Goal: Information Seeking & Learning: Find contact information

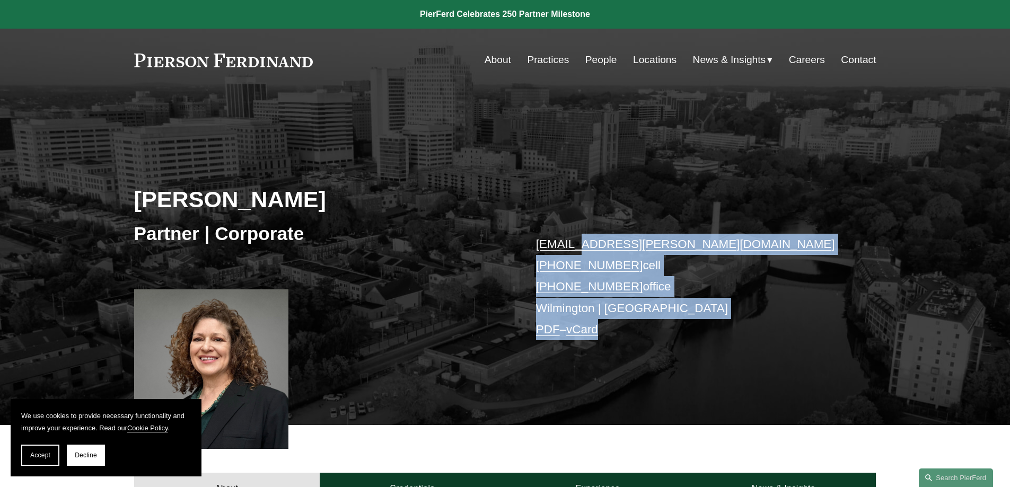
click at [539, 185] on div "Mette H. Kurth Partner | Corporate mette.kurth@pierferd.com +1.310.245.8784 cel…" at bounding box center [505, 273] width 1010 height 303
click at [481, 152] on div "Mette H. Kurth Partner | Corporate mette.kurth@pierferd.com +1.310.245.8784 cel…" at bounding box center [505, 273] width 1010 height 303
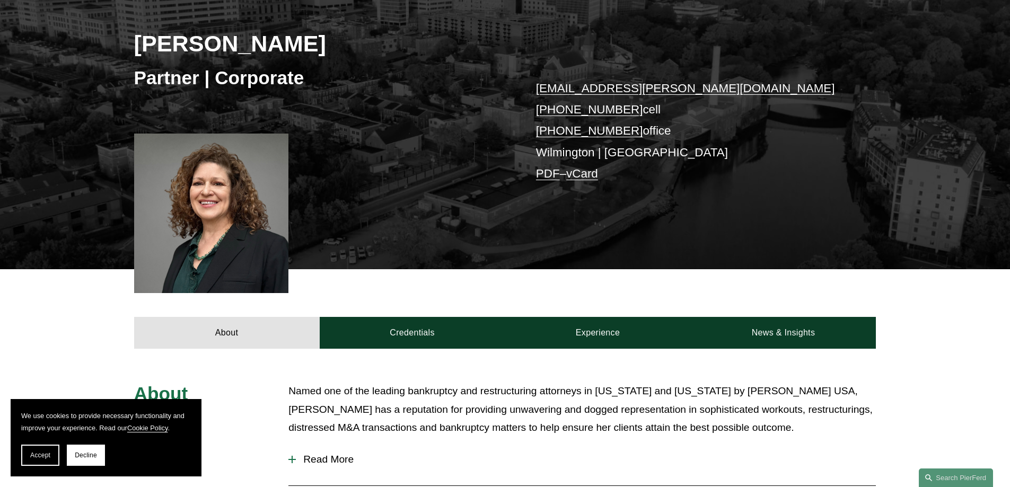
scroll to position [159, 0]
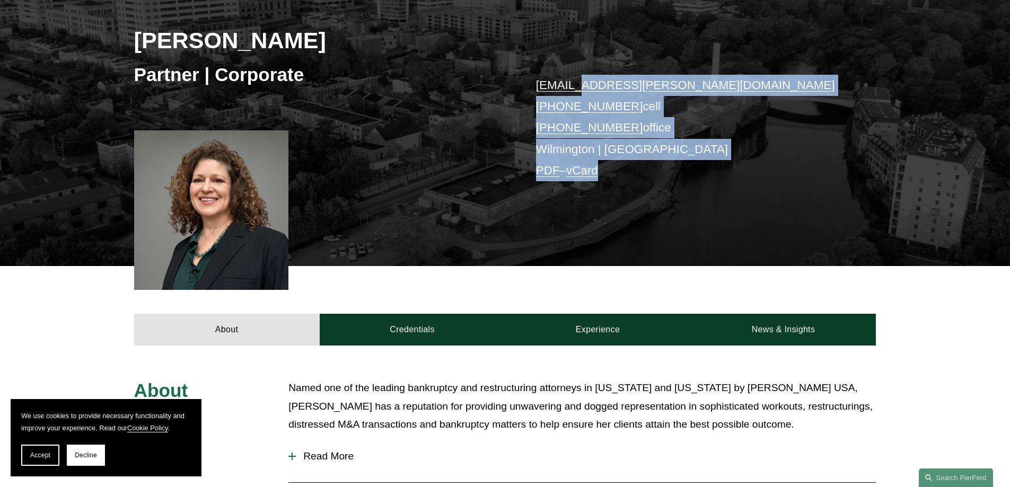
drag, startPoint x: 659, startPoint y: 131, endPoint x: 560, endPoint y: 65, distance: 119.2
click at [572, 74] on div "Mette H. Kurth Partner | Corporate mette.kurth@pierferd.com +1.310.245.8784 cel…" at bounding box center [505, 114] width 1010 height 303
click at [765, 217] on div "Mette H. Kurth Partner | Corporate mette.kurth@pierferd.com +1.310.245.8784 cel…" at bounding box center [505, 114] width 1010 height 303
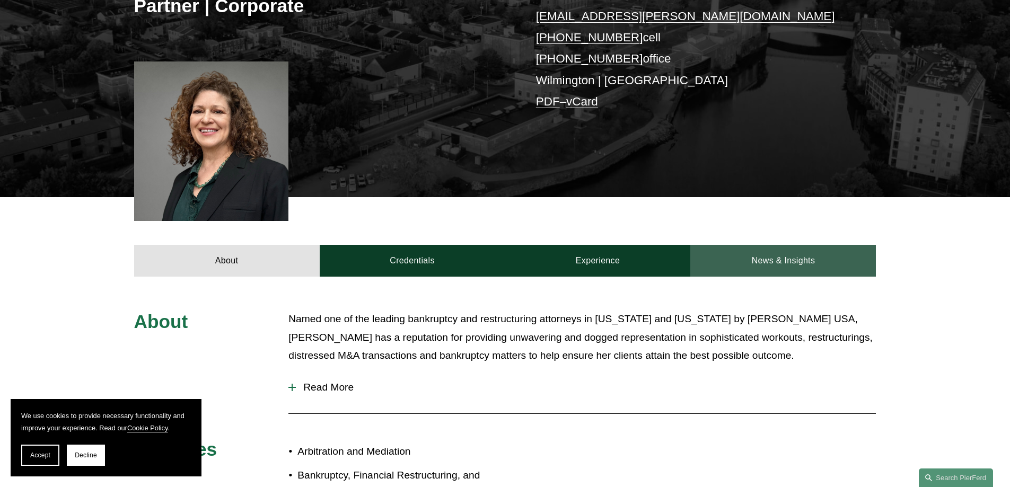
scroll to position [371, 0]
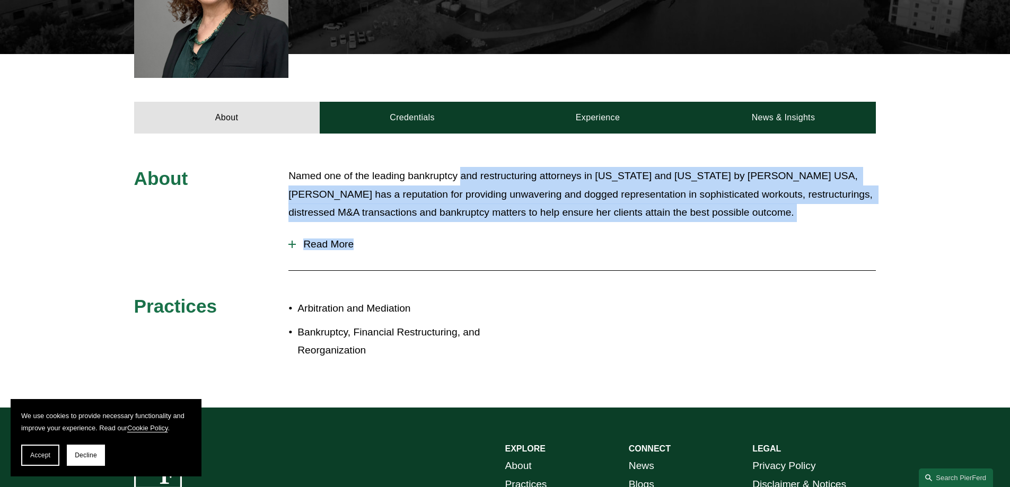
drag, startPoint x: 799, startPoint y: 263, endPoint x: 456, endPoint y: 162, distance: 357.0
click at [458, 161] on div "About Named one of the leading bankruptcy and restructuring attorneys in Califo…" at bounding box center [505, 271] width 1010 height 274
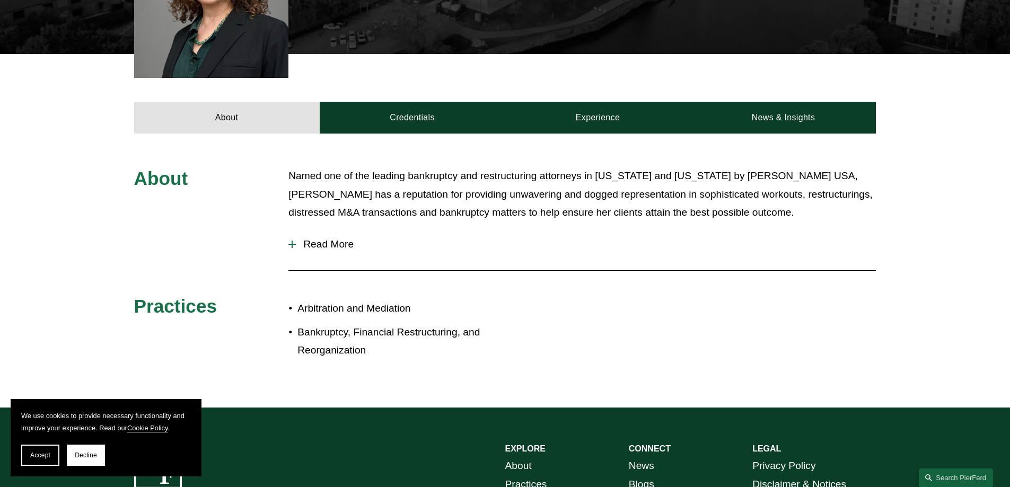
click at [444, 165] on div "About Named one of the leading bankruptcy and restructuring attorneys in Califo…" at bounding box center [505, 271] width 1010 height 274
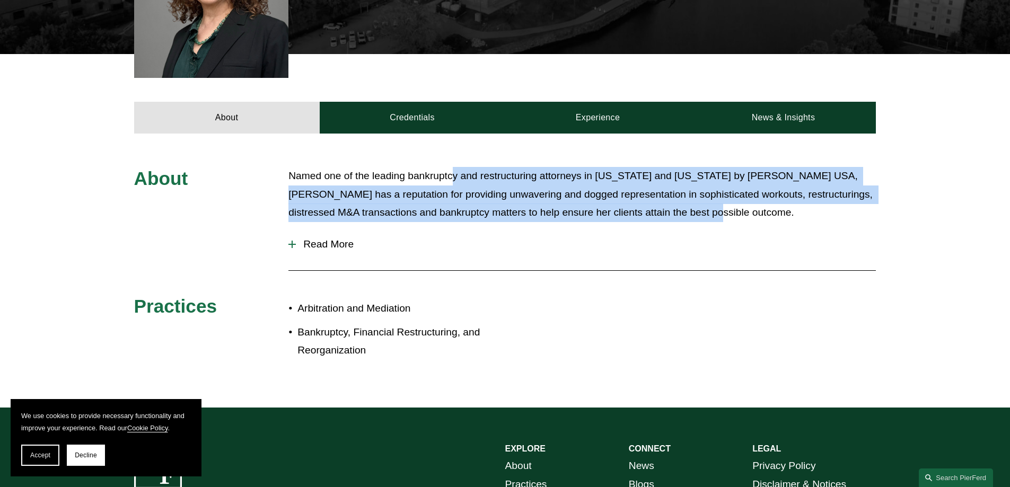
drag, startPoint x: 799, startPoint y: 213, endPoint x: 444, endPoint y: 182, distance: 356.4
click at [446, 182] on p "Named one of the leading bankruptcy and restructuring attorneys in California a…" at bounding box center [581, 194] width 587 height 55
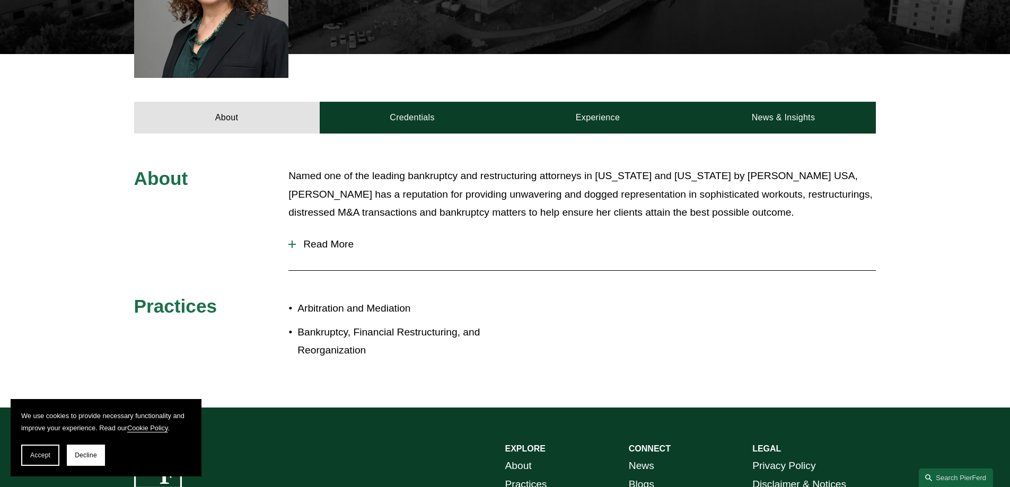
click at [441, 182] on p "Named one of the leading bankruptcy and restructuring attorneys in California a…" at bounding box center [581, 194] width 587 height 55
click at [324, 244] on span "Read More" at bounding box center [586, 244] width 580 height 12
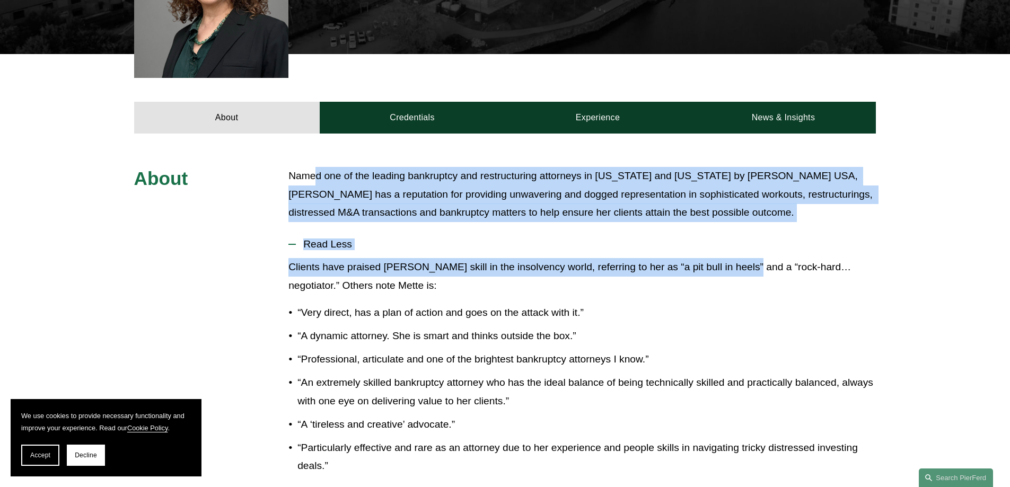
drag, startPoint x: 317, startPoint y: 164, endPoint x: 745, endPoint y: 268, distance: 440.2
click at [742, 269] on div "About Named one of the leading bankruptcy and restructuring attorneys in Califo…" at bounding box center [505, 445] width 1010 height 622
click at [745, 268] on p "Clients have praised Mette’s skill in the insolvency world, referring to her as…" at bounding box center [581, 276] width 587 height 37
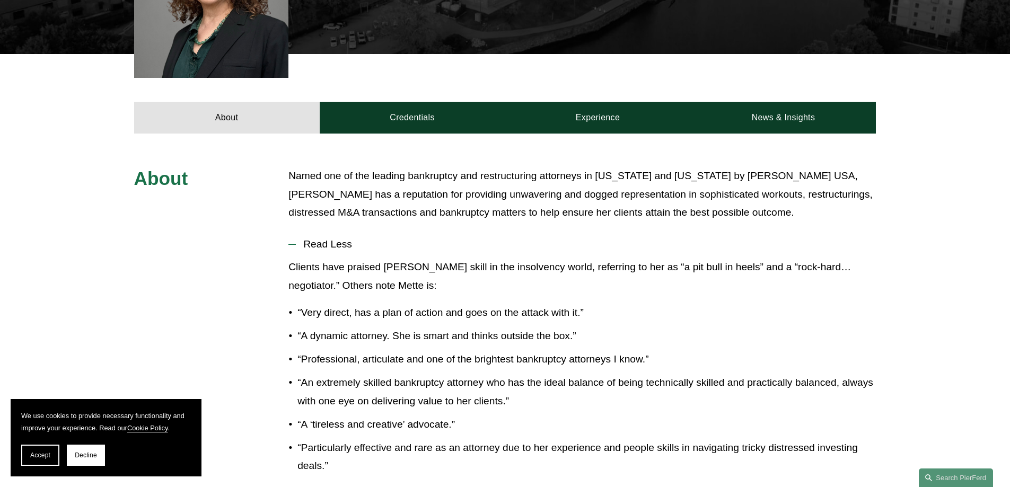
drag, startPoint x: 759, startPoint y: 238, endPoint x: 317, endPoint y: 171, distance: 447.1
click at [317, 171] on div "About Named one of the leading bankruptcy and restructuring attorneys in Califo…" at bounding box center [505, 444] width 1010 height 555
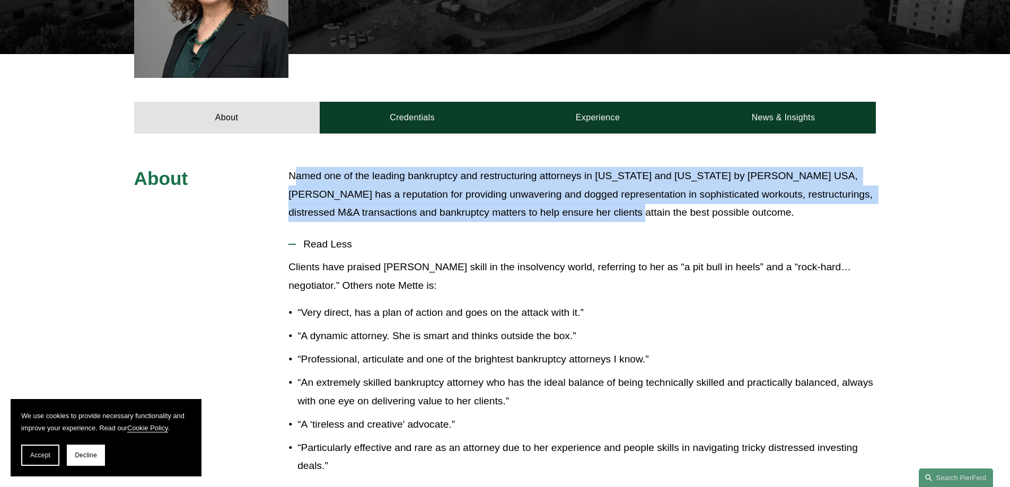
drag, startPoint x: 294, startPoint y: 178, endPoint x: 636, endPoint y: 215, distance: 344.4
click at [636, 215] on p "Named one of the leading bankruptcy and restructuring attorneys in California a…" at bounding box center [581, 194] width 587 height 55
drag, startPoint x: 727, startPoint y: 209, endPoint x: 323, endPoint y: 181, distance: 404.3
click at [323, 181] on p "Named one of the leading bankruptcy and restructuring attorneys in California a…" at bounding box center [581, 194] width 587 height 55
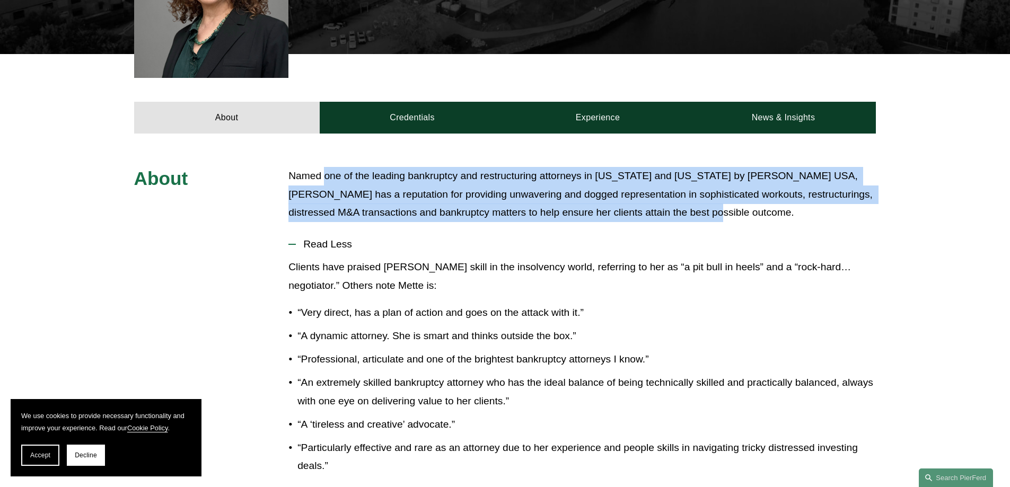
click at [323, 181] on p "Named one of the leading bankruptcy and restructuring attorneys in California a…" at bounding box center [581, 194] width 587 height 55
drag, startPoint x: 290, startPoint y: 172, endPoint x: 768, endPoint y: 236, distance: 482.8
click at [768, 237] on div "About Named one of the leading bankruptcy and restructuring attorneys in Califo…" at bounding box center [505, 444] width 1010 height 555
click at [768, 235] on button "Read Less" at bounding box center [581, 245] width 587 height 28
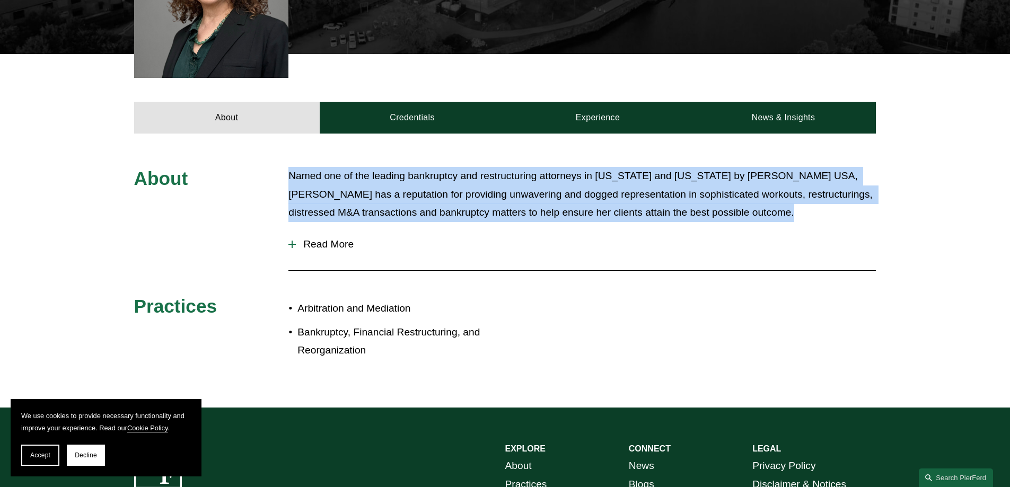
click at [320, 239] on span "Read More" at bounding box center [586, 244] width 580 height 12
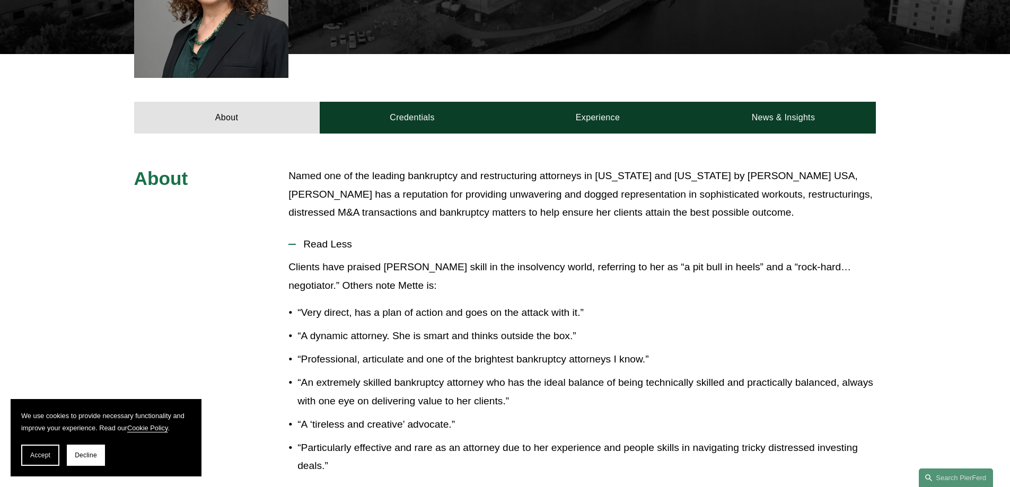
click at [549, 272] on p "Clients have praised Mette’s skill in the insolvency world, referring to her as…" at bounding box center [581, 276] width 587 height 37
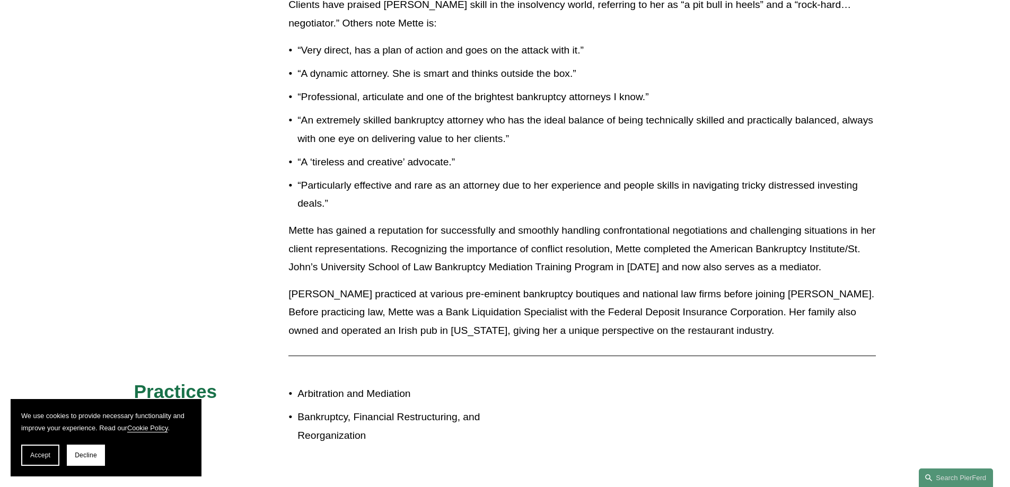
scroll to position [636, 0]
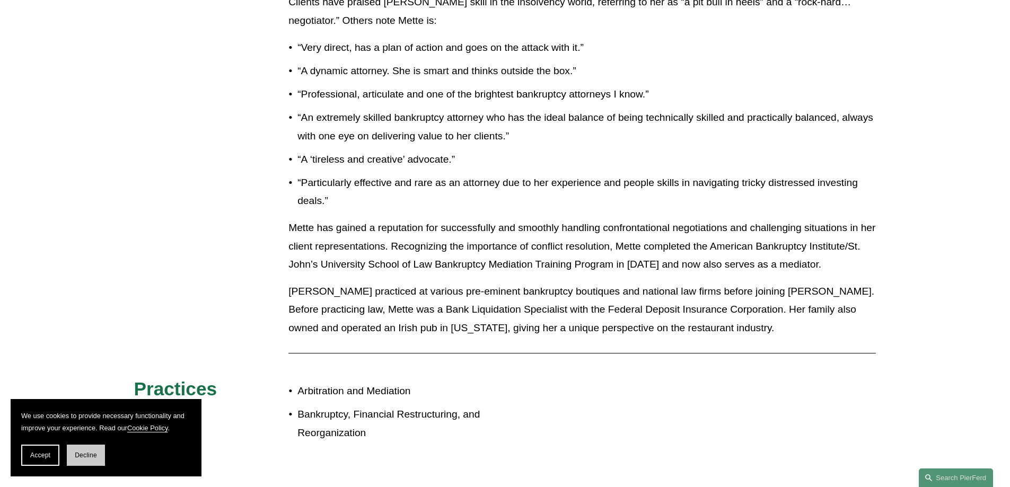
click at [91, 453] on span "Decline" at bounding box center [86, 455] width 22 height 7
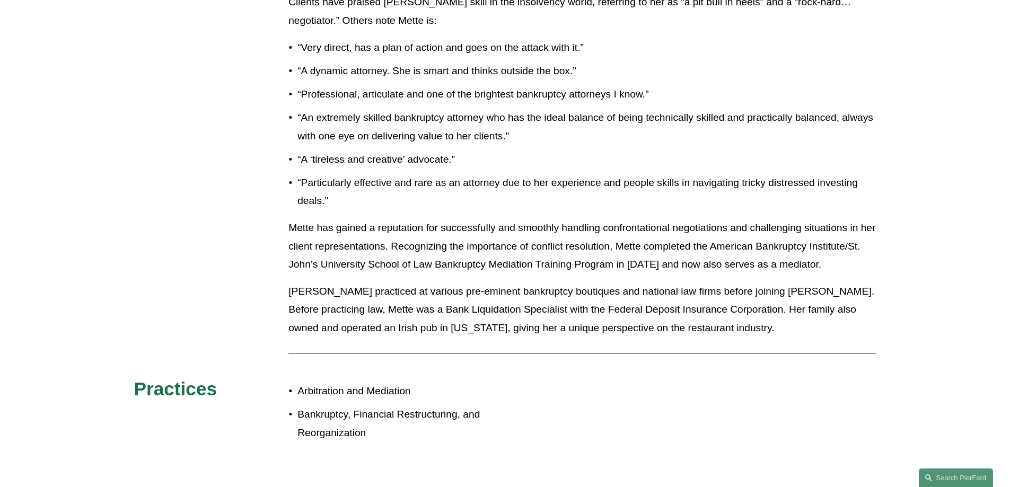
click at [197, 243] on div "About Named one of the leading bankruptcy and restructuring attorneys in Califo…" at bounding box center [505, 179] width 1010 height 555
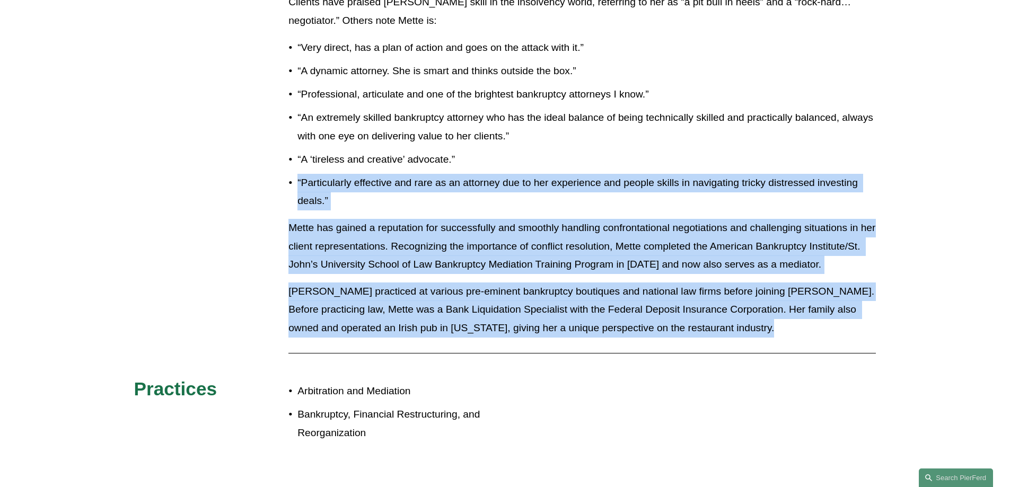
drag, startPoint x: 220, startPoint y: 182, endPoint x: 742, endPoint y: 415, distance: 571.2
click at [742, 415] on div "About Named one of the leading bankruptcy and restructuring attorneys in Califo…" at bounding box center [505, 179] width 1010 height 555
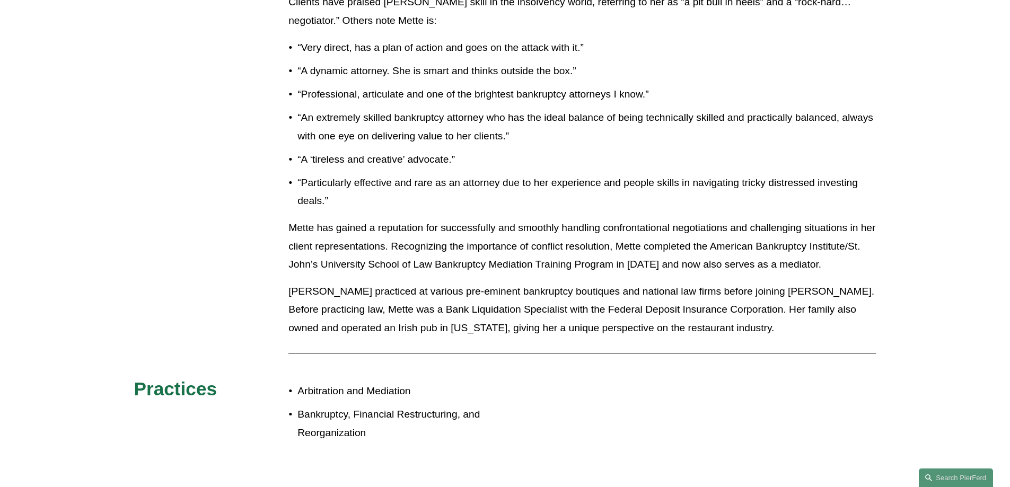
click at [742, 367] on div "About Named one of the leading bankruptcy and restructuring attorneys in Califo…" at bounding box center [505, 179] width 1010 height 555
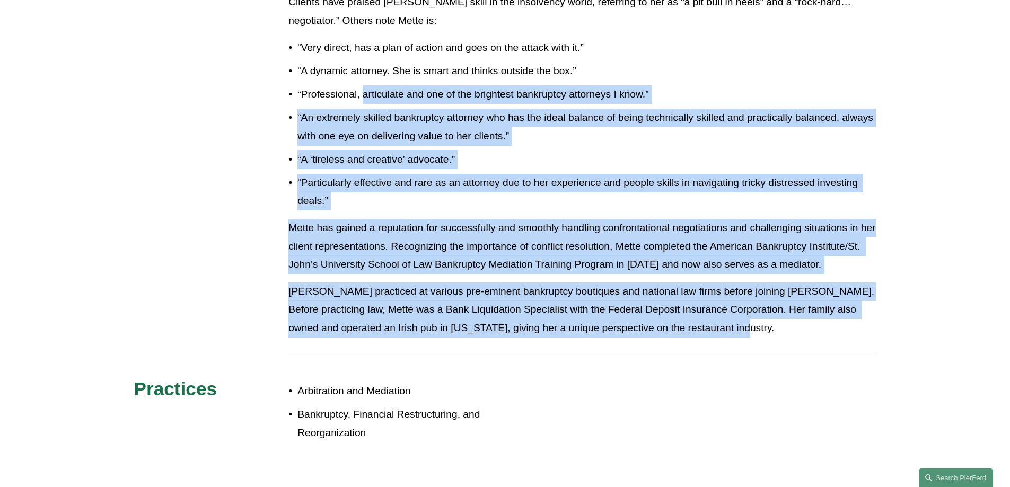
drag, startPoint x: 772, startPoint y: 340, endPoint x: 338, endPoint y: 84, distance: 504.3
click at [339, 84] on div "Clients have praised Mette’s skill in the insolvency world, referring to her as…" at bounding box center [581, 169] width 587 height 352
click at [337, 84] on ul "“Very direct, has a plan of action and goes on the attack with it.” “A dynamic …" at bounding box center [581, 125] width 587 height 172
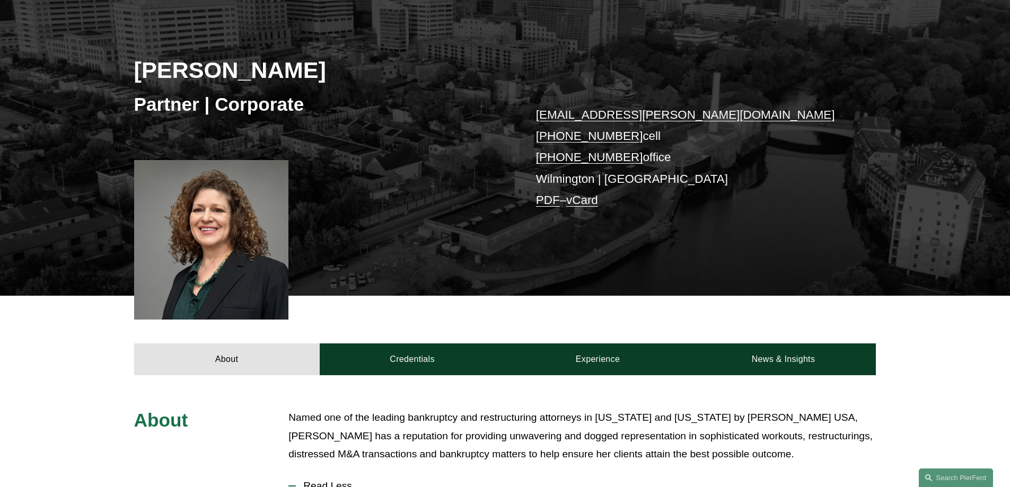
scroll to position [159, 0]
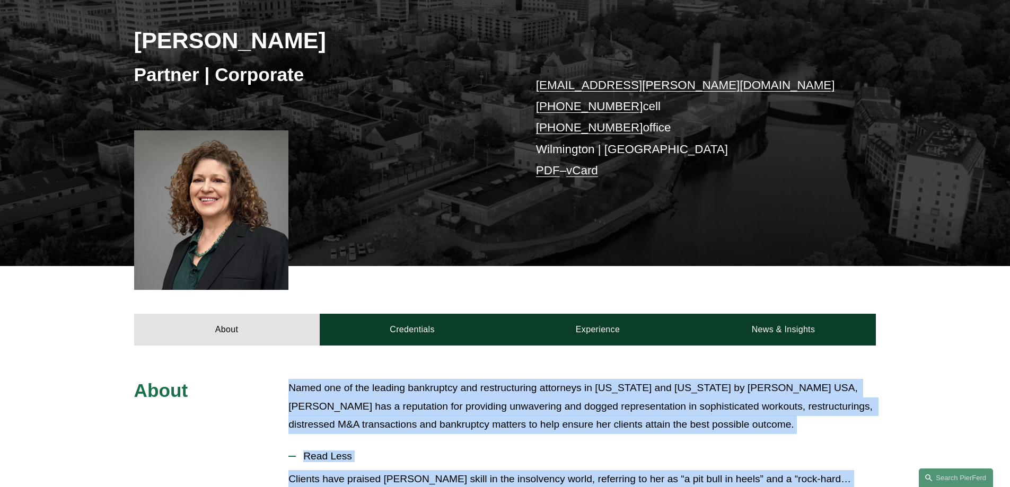
drag, startPoint x: 774, startPoint y: 334, endPoint x: 291, endPoint y: 385, distance: 484.9
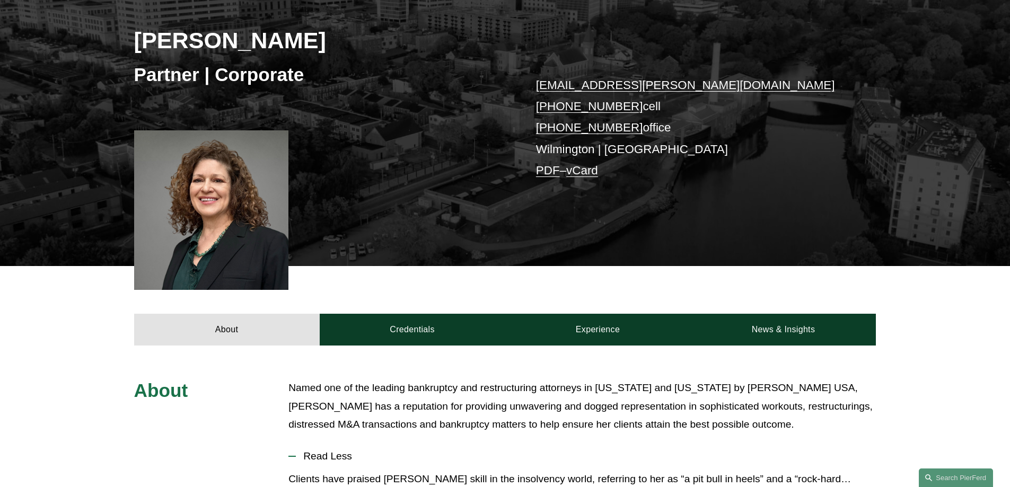
click at [350, 279] on div "About Credentials Experience News & Insights" at bounding box center [505, 305] width 1010 height 79
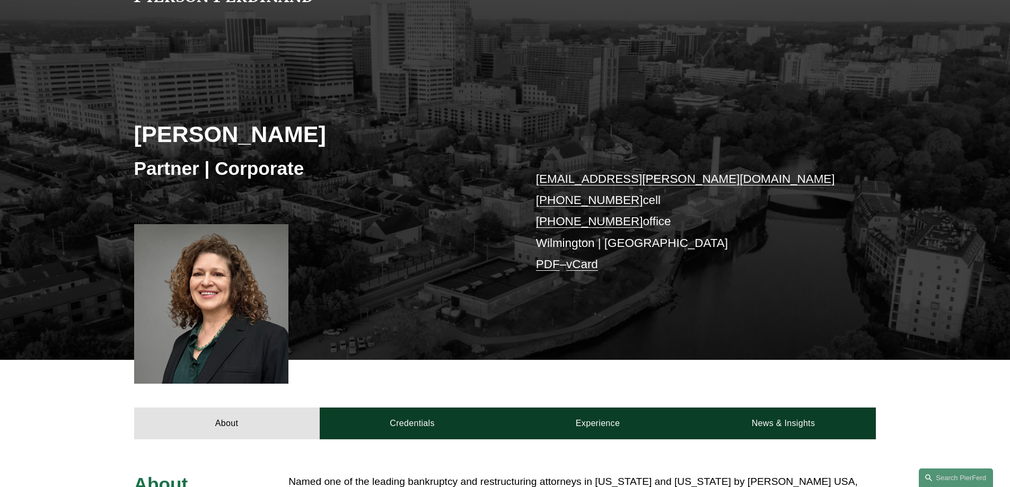
scroll to position [0, 0]
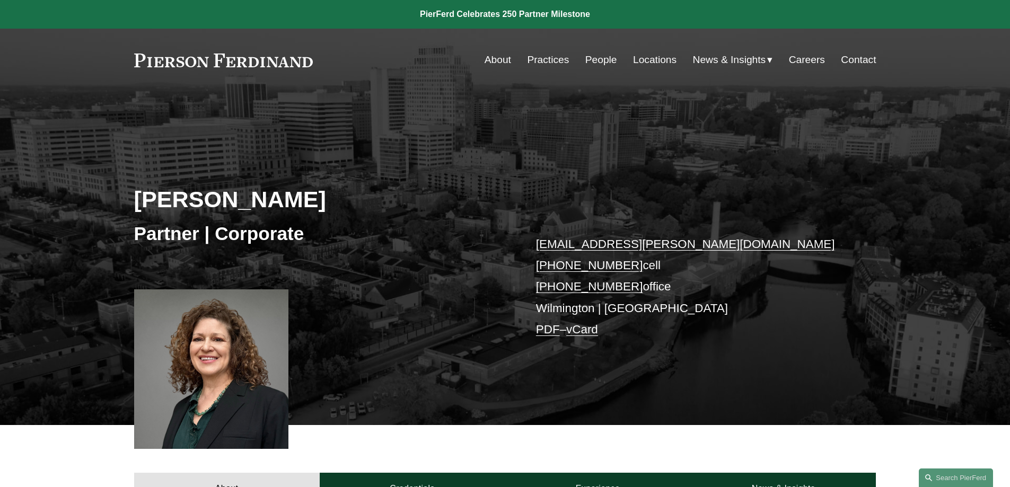
click at [493, 138] on div "Mette H. Kurth Partner | Corporate mette.kurth@pierferd.com +1.310.245.8784 cel…" at bounding box center [505, 273] width 1010 height 303
click at [565, 181] on div "Mette H. Kurth Partner | Corporate mette.kurth@pierferd.com +1.310.245.8784 cel…" at bounding box center [505, 273] width 1010 height 303
drag, startPoint x: 509, startPoint y: 175, endPoint x: 747, endPoint y: 240, distance: 246.6
click at [720, 268] on div "Mette H. Kurth Partner | Corporate mette.kurth@pierferd.com +1.310.245.8784 cel…" at bounding box center [505, 273] width 1010 height 303
click at [771, 201] on div "Mette H. Kurth Partner | Corporate mette.kurth@pierferd.com +1.310.245.8784 cel…" at bounding box center [505, 273] width 1010 height 303
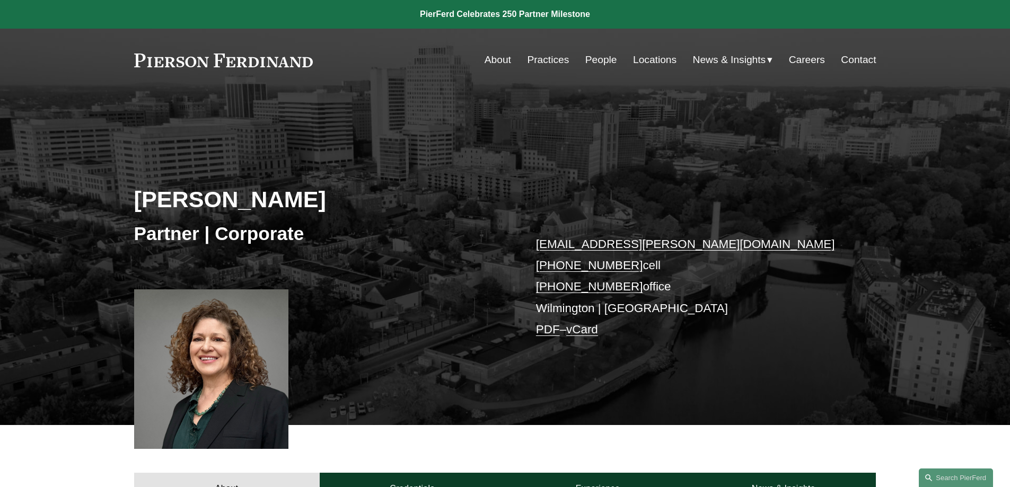
click at [587, 59] on link "People" at bounding box center [601, 60] width 32 height 20
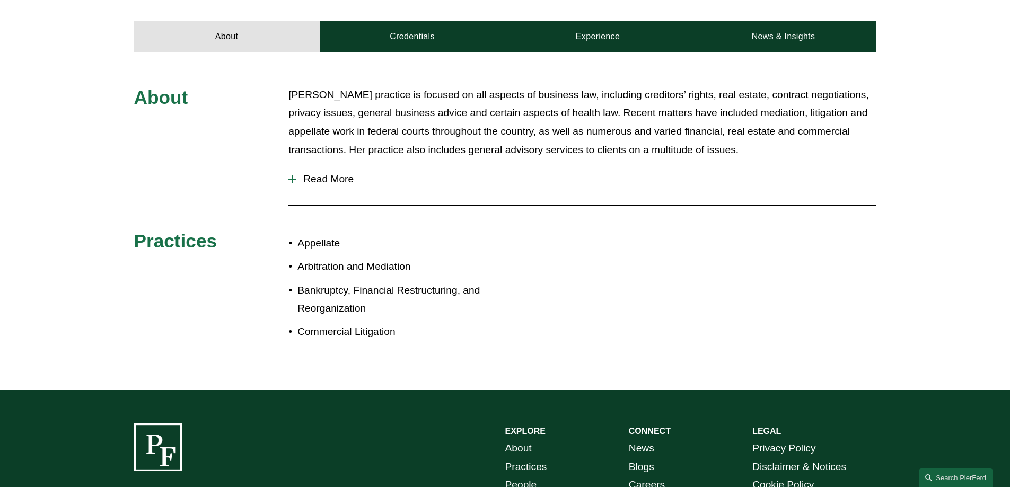
scroll to position [424, 0]
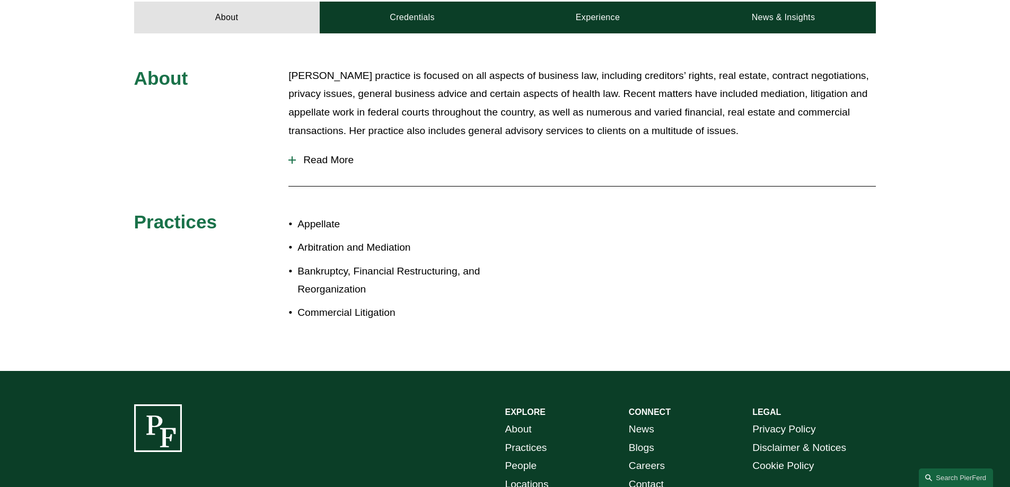
click at [337, 154] on span "Read More" at bounding box center [586, 160] width 580 height 12
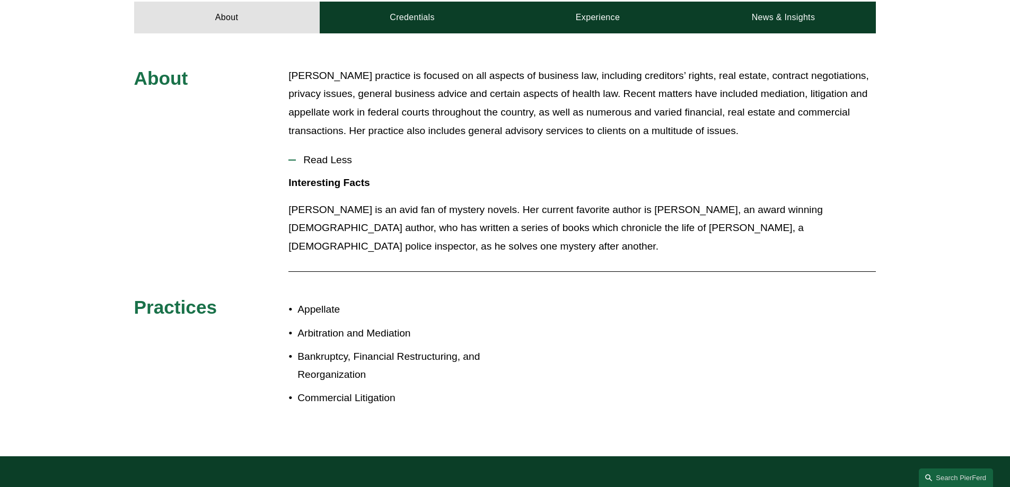
click at [538, 118] on p "Ms. Warman’s practice is focused on all aspects of business law, including cred…" at bounding box center [581, 103] width 587 height 73
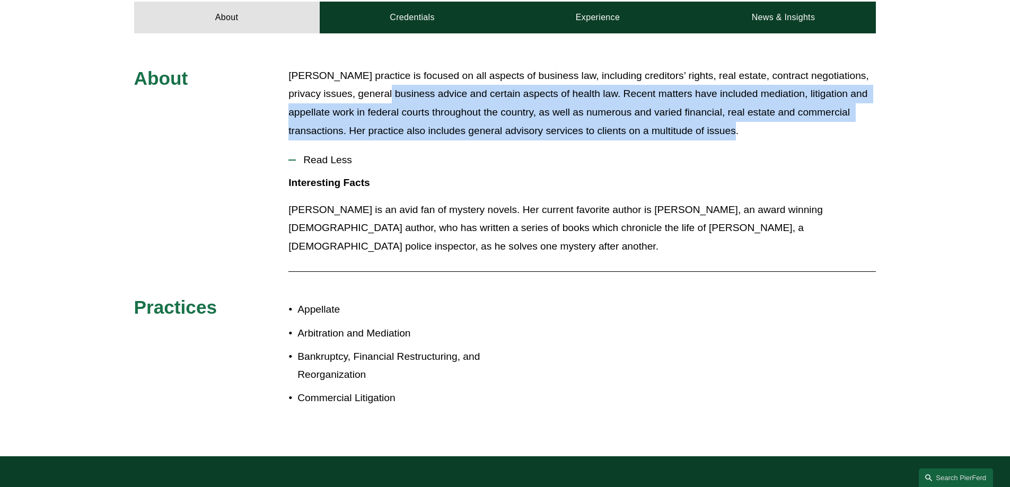
drag, startPoint x: 755, startPoint y: 112, endPoint x: 393, endPoint y: 86, distance: 363.4
click at [393, 86] on p "Ms. Warman’s practice is focused on all aspects of business law, including cred…" at bounding box center [581, 103] width 587 height 73
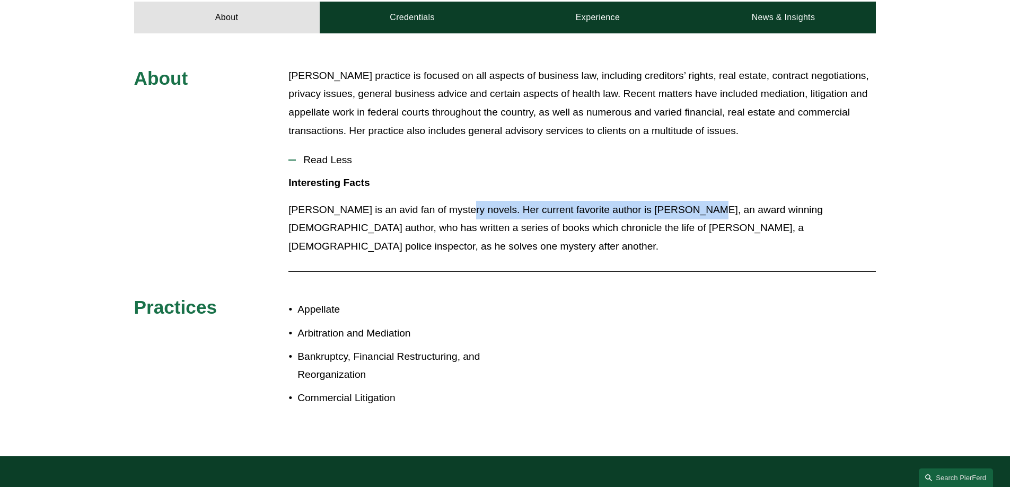
drag, startPoint x: 464, startPoint y: 189, endPoint x: 705, endPoint y: 199, distance: 241.3
click at [703, 201] on p "Lynnette is an avid fan of mystery novels. Her current favorite author is Jo Ne…" at bounding box center [581, 228] width 587 height 55
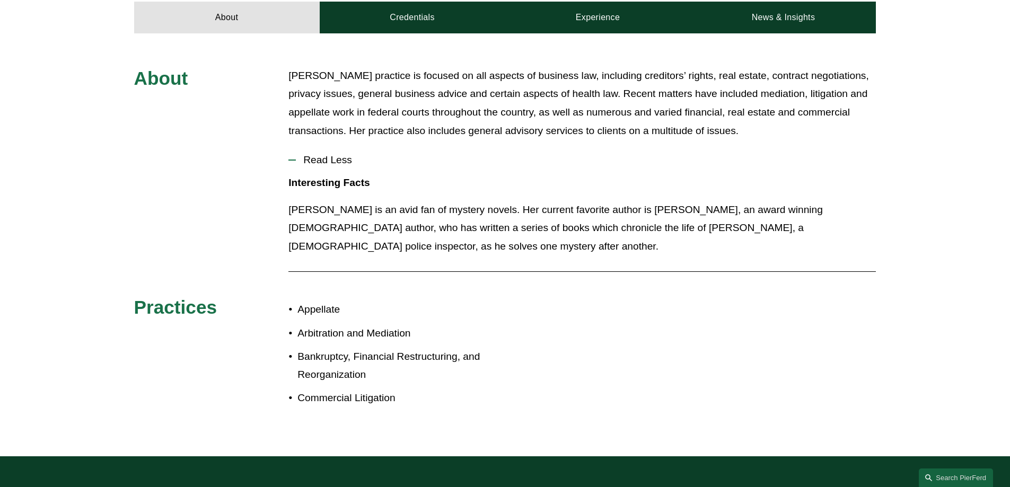
click at [707, 201] on p "Lynnette is an avid fan of mystery novels. Her current favorite author is Jo Ne…" at bounding box center [581, 228] width 587 height 55
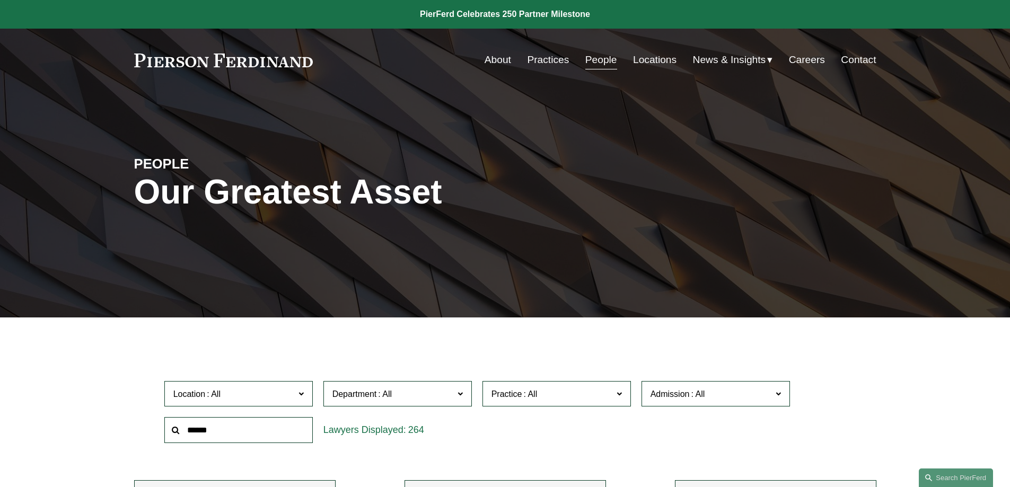
scroll to position [265, 0]
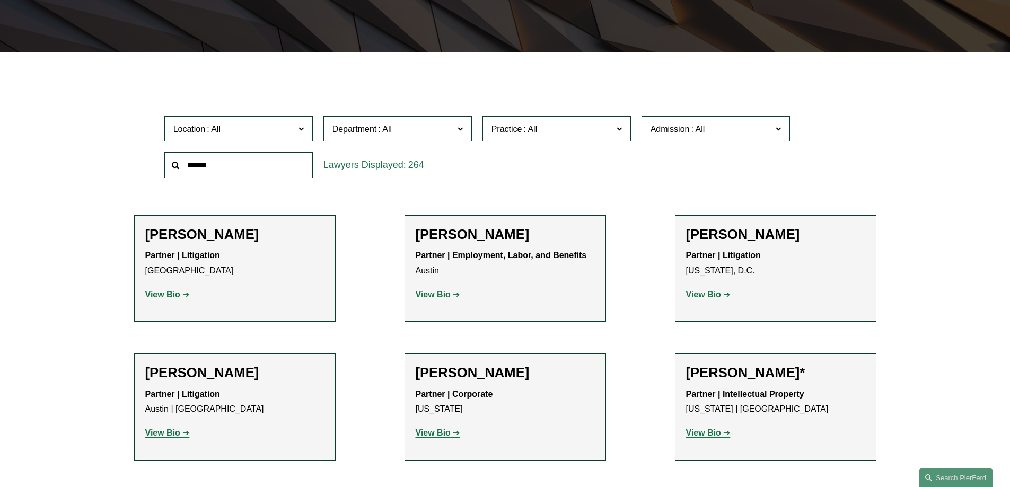
click at [384, 126] on span at bounding box center [384, 129] width 17 height 9
click at [262, 132] on span "Location" at bounding box center [233, 129] width 121 height 14
click at [244, 131] on span "Location" at bounding box center [233, 129] width 121 height 14
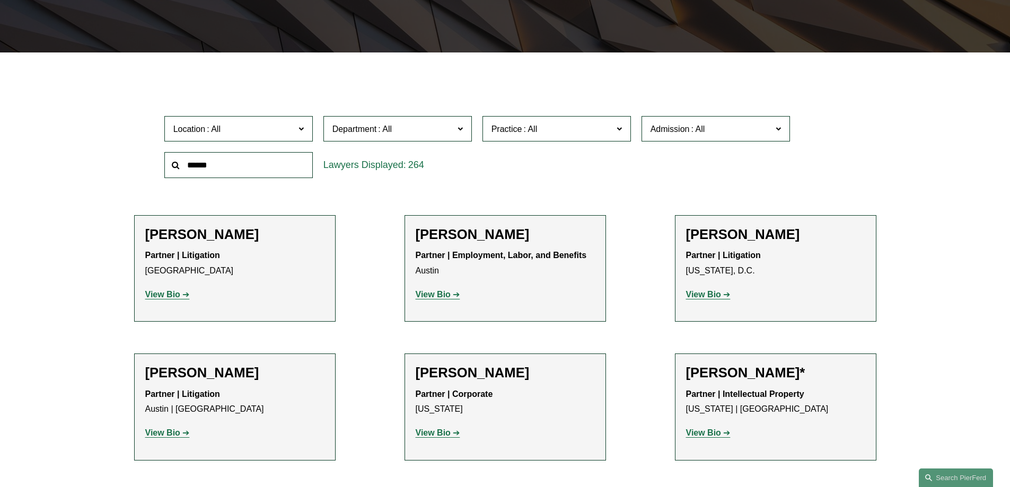
click at [363, 121] on label "Department" at bounding box center [397, 129] width 148 height 26
click at [545, 119] on label "Practice" at bounding box center [556, 129] width 148 height 26
click at [557, 122] on span "Practice" at bounding box center [551, 129] width 121 height 14
click at [715, 131] on span "Admission" at bounding box center [710, 129] width 121 height 14
click at [707, 127] on span "Admission" at bounding box center [710, 129] width 121 height 14
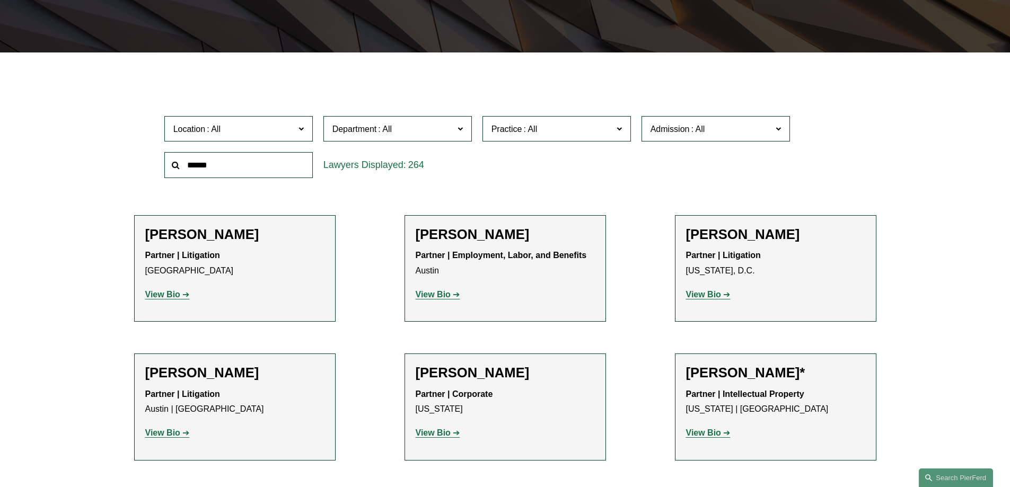
click at [685, 140] on label "Admission" at bounding box center [715, 129] width 148 height 26
click at [0, 0] on link "[US_STATE]" at bounding box center [0, 0] width 0 height 0
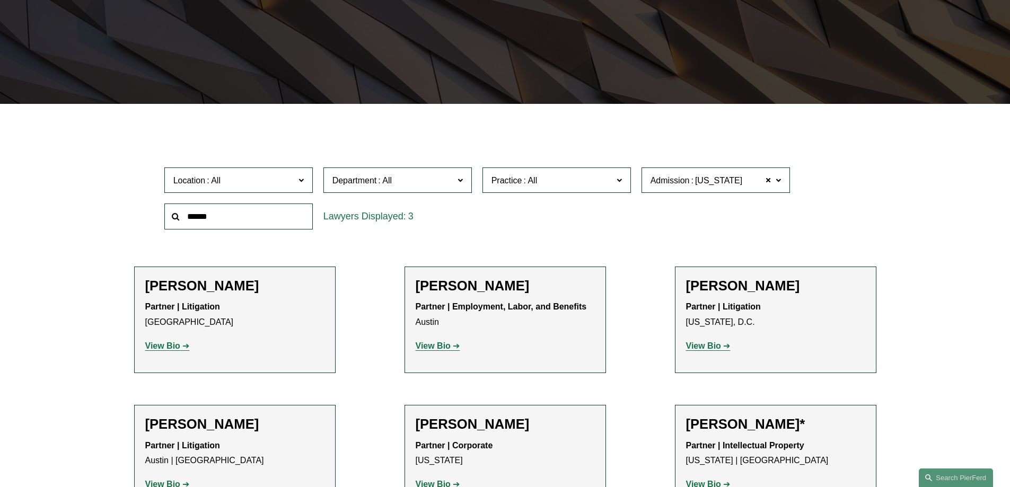
scroll to position [212, 0]
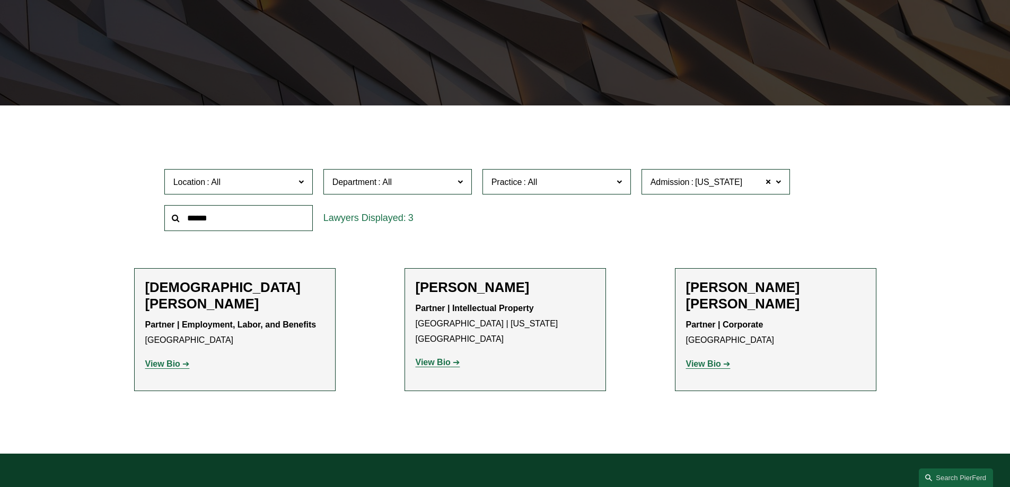
click at [724, 180] on span "[US_STATE]" at bounding box center [718, 182] width 47 height 14
click at [0, 0] on link "Isle of Man" at bounding box center [0, 0] width 0 height 0
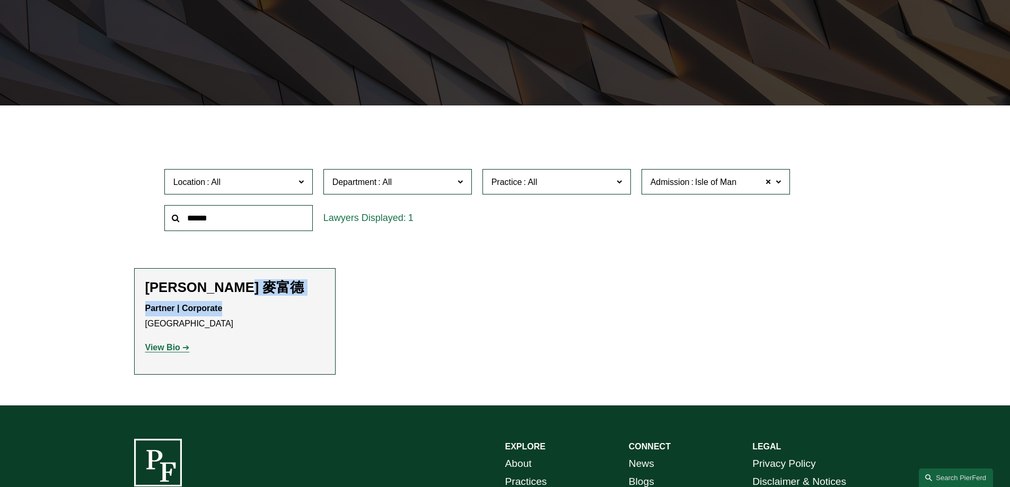
click at [227, 297] on div "[PERSON_NAME] 麥富德 Partner | Corporate London View Bio" at bounding box center [234, 321] width 179 height 85
click at [174, 341] on p "View Bio" at bounding box center [234, 347] width 179 height 15
click at [174, 347] on strong "View Bio" at bounding box center [162, 347] width 35 height 9
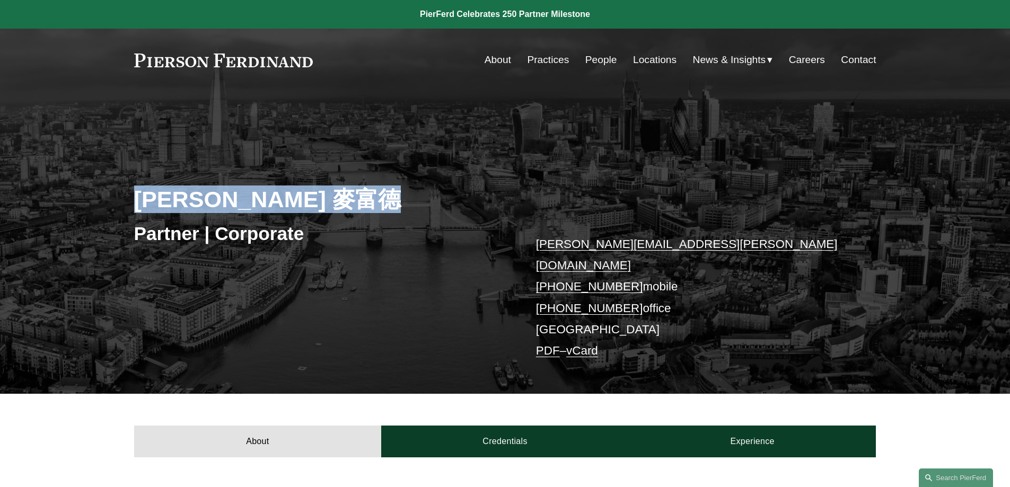
drag, startPoint x: 311, startPoint y: 199, endPoint x: 110, endPoint y: 180, distance: 201.7
click at [110, 180] on div "Simon J. Murfitt 麥富德 Partner | Corporate simon.murfitt@pierferd.com +44 74 9685…" at bounding box center [505, 258] width 1010 height 272
copy h2 "Simon J. Murfitt"
